Goal: Information Seeking & Learning: Understand process/instructions

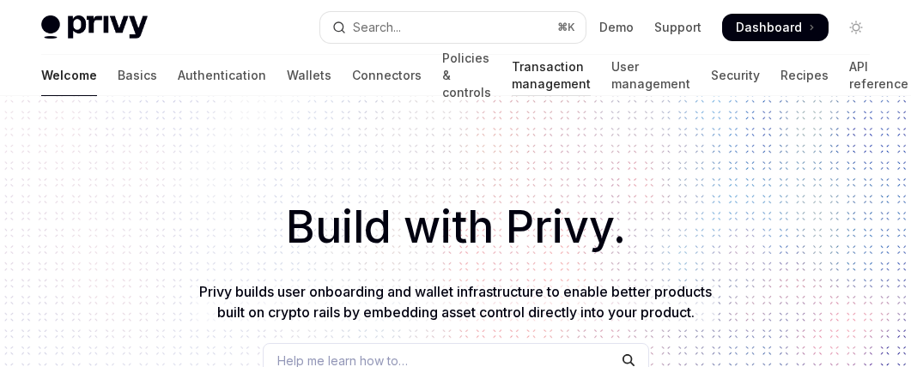
click at [512, 88] on link "Transaction management" at bounding box center [551, 75] width 79 height 41
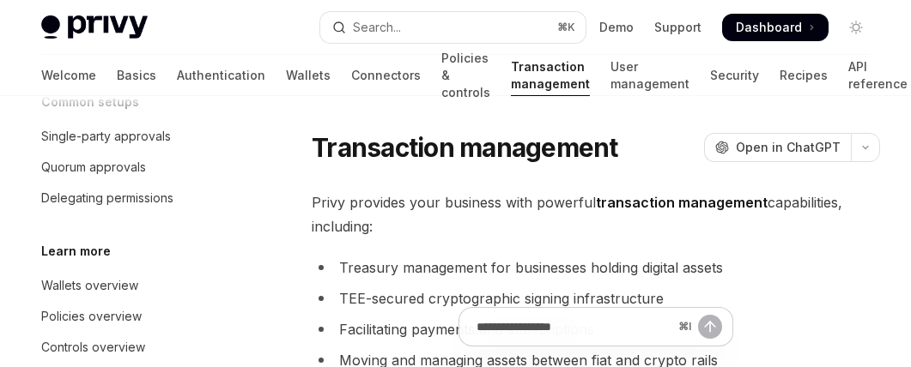
scroll to position [360, 0]
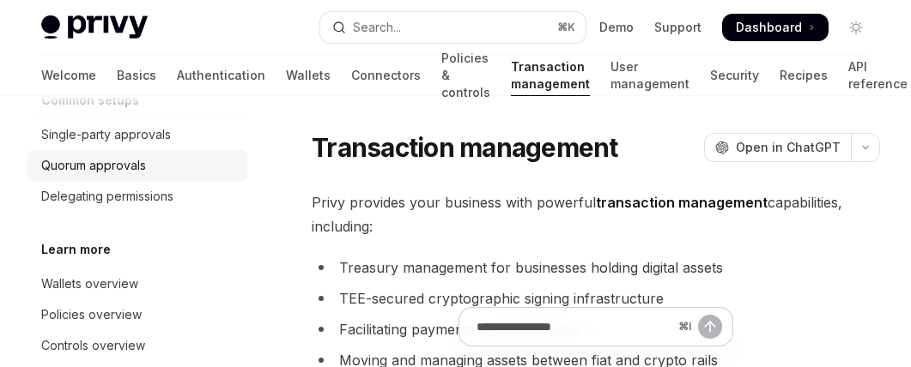
click at [112, 165] on div "Quorum approvals" at bounding box center [93, 165] width 105 height 21
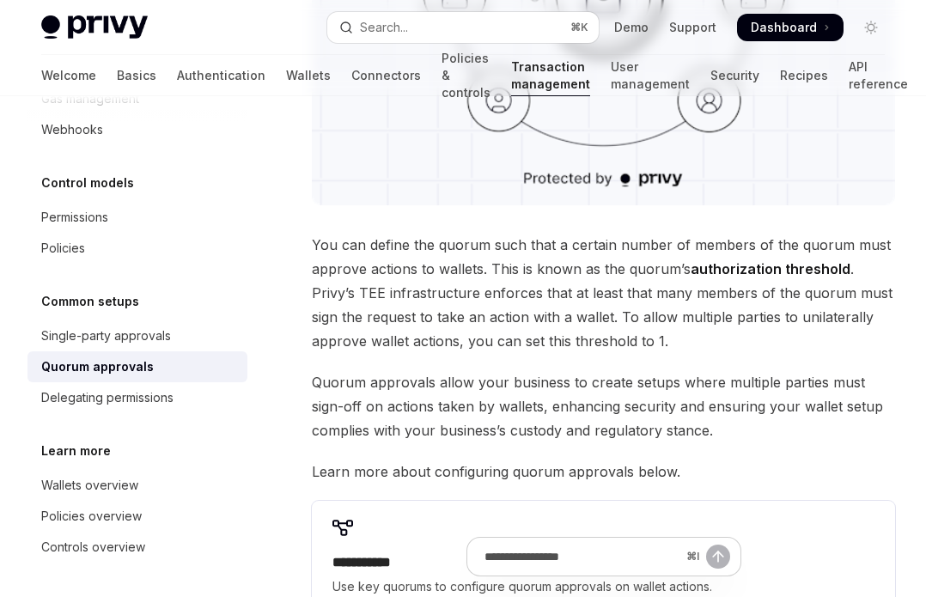
scroll to position [822, 0]
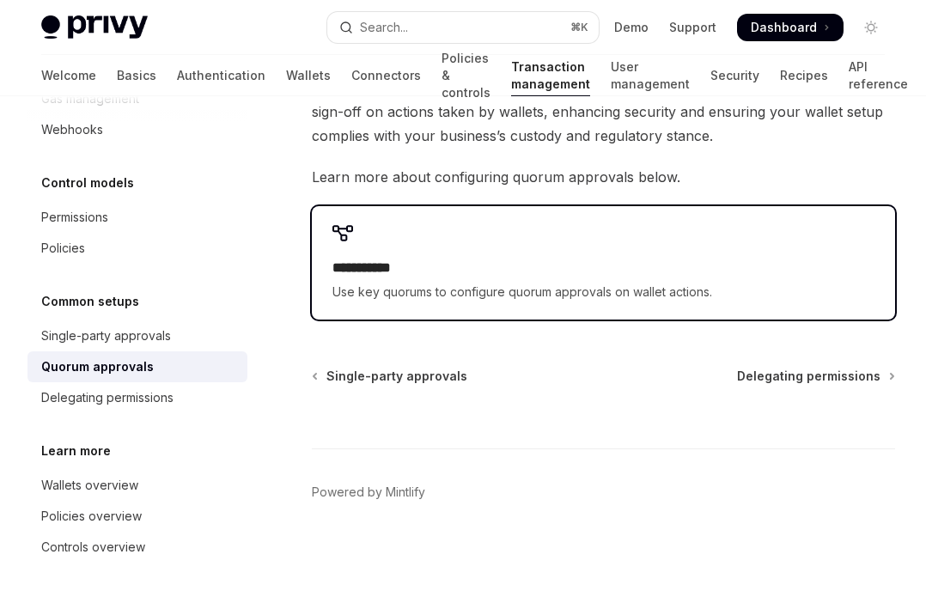
click at [435, 290] on span "Use key quorums to configure quorum approvals on wallet actions." at bounding box center [603, 292] width 542 height 21
type textarea "*"
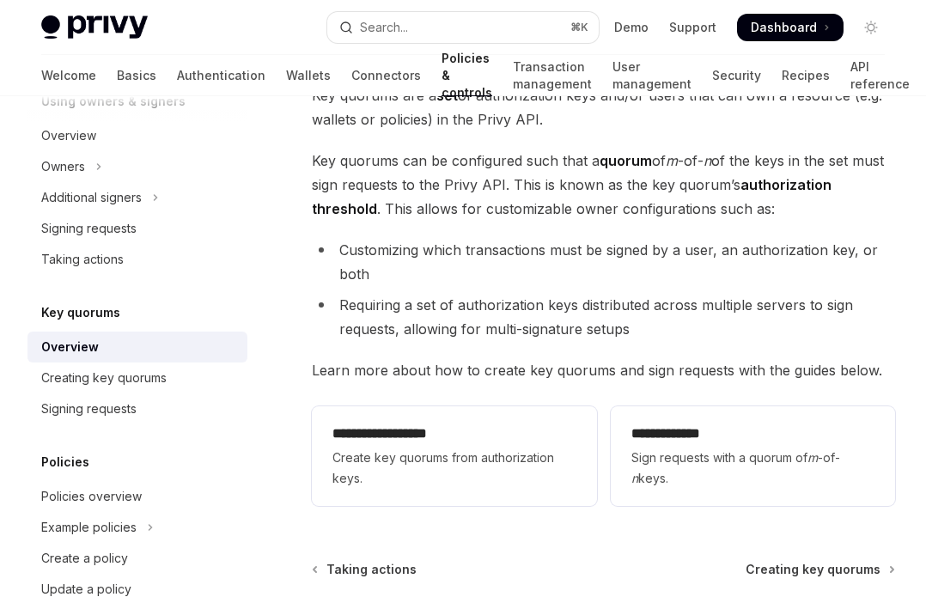
scroll to position [407, 0]
